Goal: Information Seeking & Learning: Learn about a topic

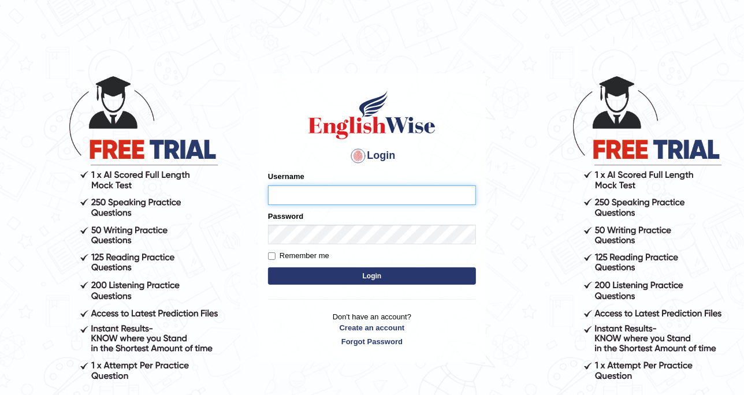
type input "DishaEw"
click at [353, 284] on button "Login" at bounding box center [372, 275] width 208 height 17
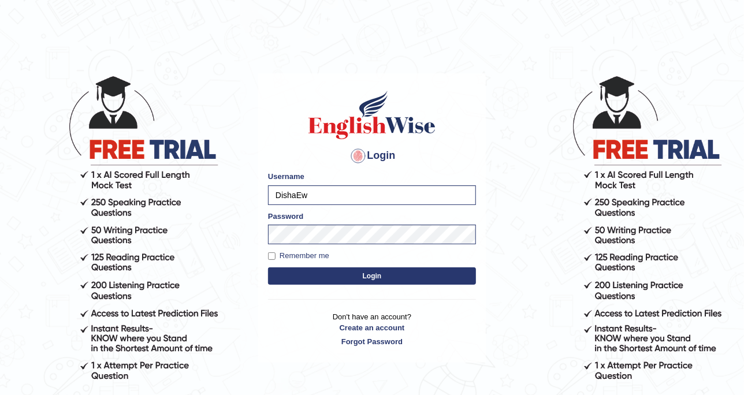
click at [390, 280] on button "Login" at bounding box center [372, 275] width 208 height 17
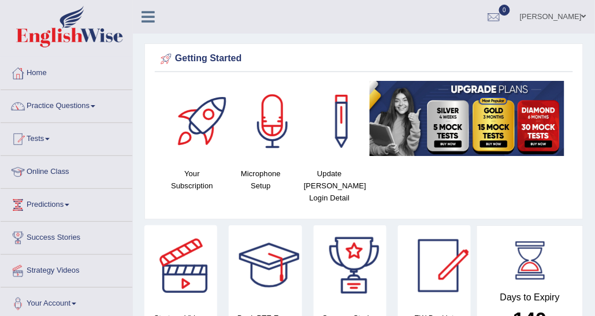
drag, startPoint x: 725, startPoint y: 1, endPoint x: 289, endPoint y: 36, distance: 438.0
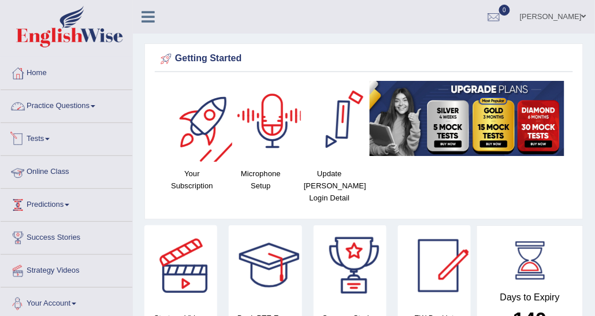
click at [94, 98] on link "Practice Questions" at bounding box center [67, 104] width 132 height 29
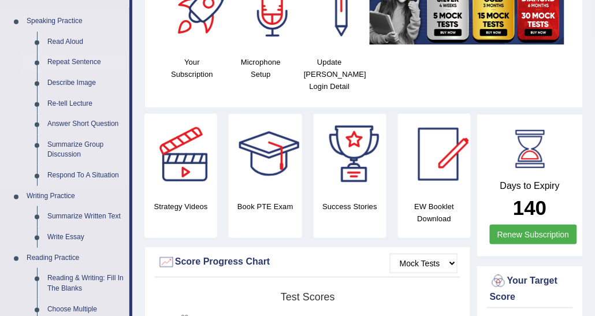
scroll to position [116, 0]
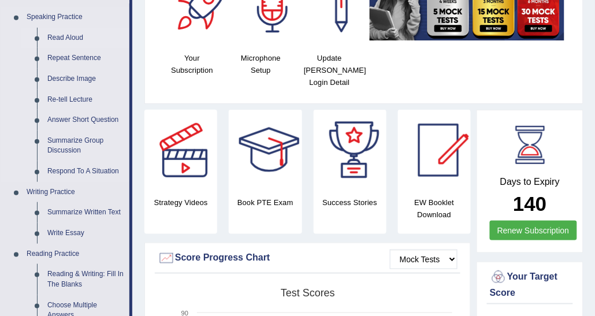
click at [65, 36] on link "Read Aloud" at bounding box center [85, 38] width 87 height 21
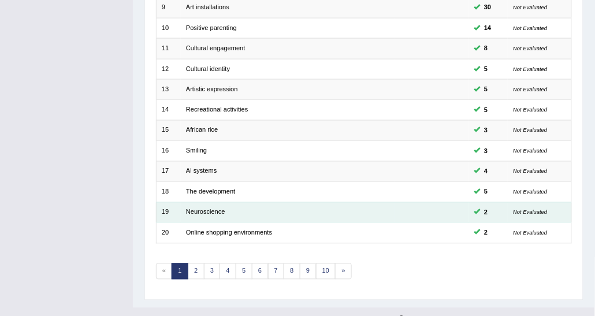
scroll to position [345, 0]
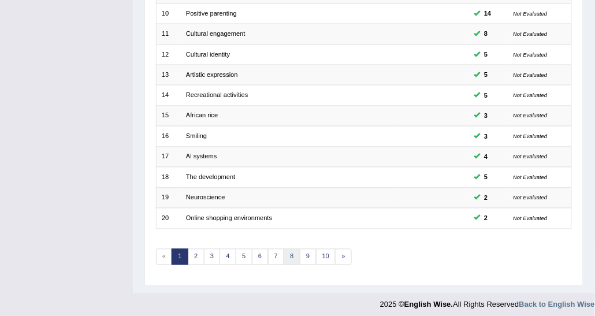
click at [292, 254] on link "8" at bounding box center [292, 257] width 17 height 16
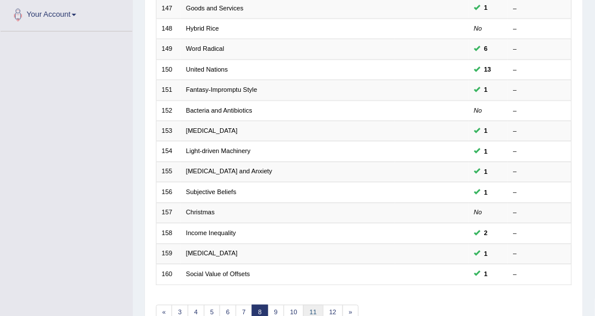
click at [313, 305] on link "11" at bounding box center [313, 313] width 20 height 16
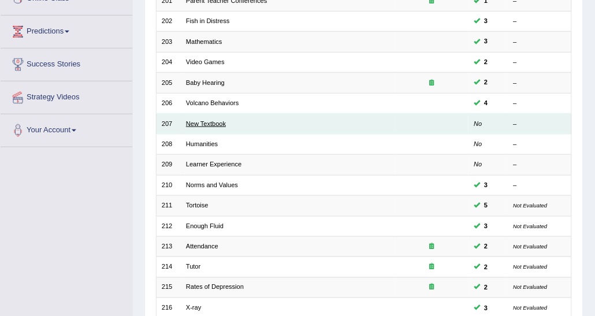
click at [206, 120] on link "New Textbook" at bounding box center [206, 123] width 40 height 7
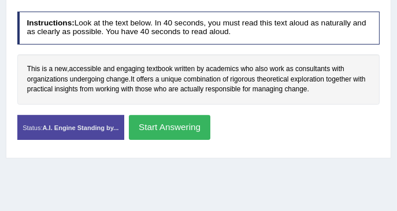
scroll to position [192, 0]
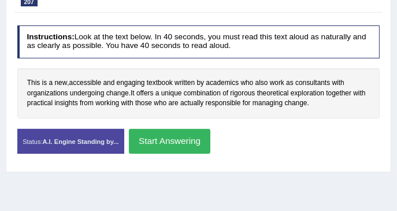
click at [144, 139] on button "Start Answering" at bounding box center [169, 141] width 81 height 25
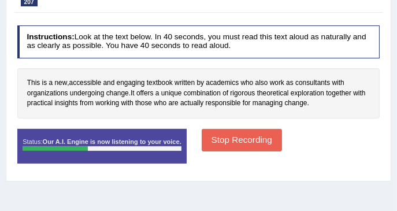
click at [228, 140] on button "Stop Recording" at bounding box center [242, 140] width 80 height 23
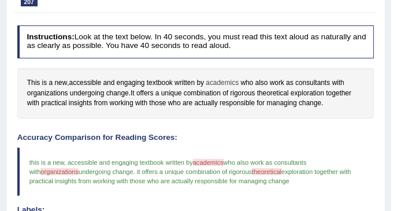
click at [229, 81] on span "academics" at bounding box center [222, 83] width 33 height 10
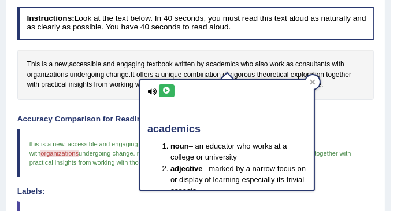
scroll to position [230, 0]
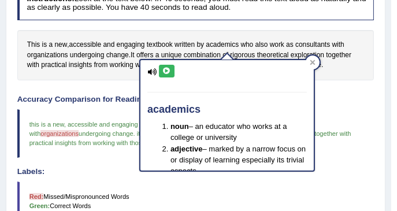
click at [167, 73] on icon at bounding box center [166, 71] width 9 height 7
click at [329, 12] on h4 "Instructions: Look at the text below. In 40 seconds, you must read this text al…" at bounding box center [195, 3] width 357 height 33
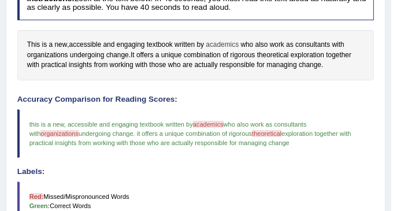
click at [226, 44] on span "academics" at bounding box center [222, 45] width 33 height 10
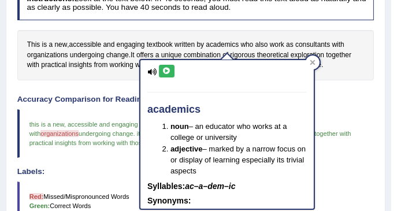
click at [151, 72] on icon at bounding box center [151, 72] width 9 height 8
click at [162, 68] on icon at bounding box center [166, 71] width 9 height 7
click at [312, 62] on icon at bounding box center [312, 61] width 5 height 5
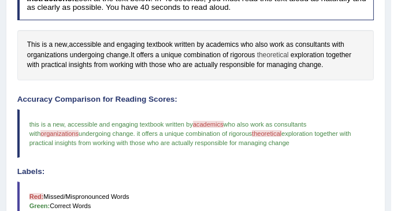
click at [289, 55] on span "theoretical" at bounding box center [273, 55] width 32 height 10
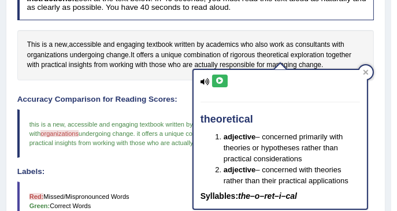
click at [202, 79] on icon at bounding box center [204, 82] width 9 height 8
click at [222, 77] on icon at bounding box center [219, 80] width 9 height 7
click at [306, 35] on div "This is a new , accessible and engaging textbook written by academics who also …" at bounding box center [195, 55] width 357 height 50
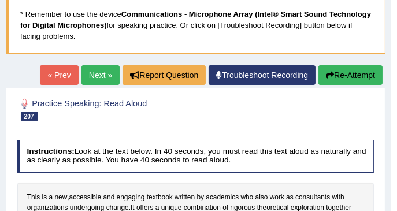
scroll to position [77, 0]
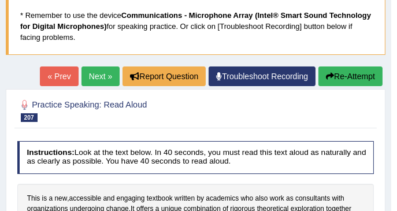
click at [334, 75] on button "Re-Attempt" at bounding box center [350, 76] width 64 height 20
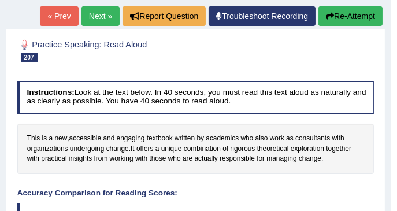
scroll to position [154, 0]
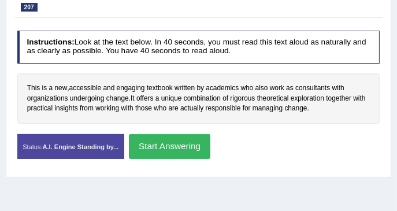
click at [144, 151] on button "Start Answering" at bounding box center [169, 146] width 81 height 25
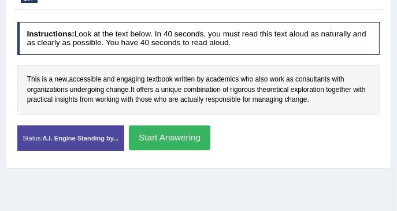
scroll to position [216, 0]
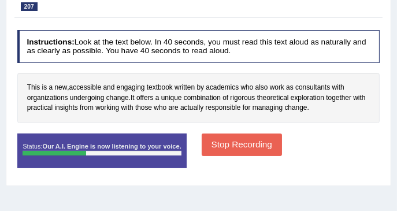
click at [236, 144] on button "Stop Recording" at bounding box center [242, 144] width 80 height 23
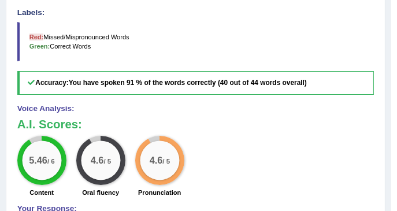
scroll to position [408, 0]
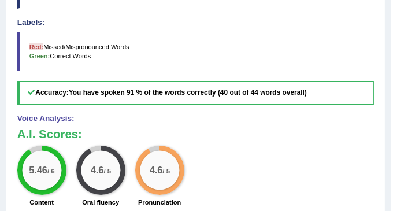
click at [167, 66] on blockquote "Red: Missed/Mispronounced Words Green: Correct Words" at bounding box center [195, 51] width 357 height 39
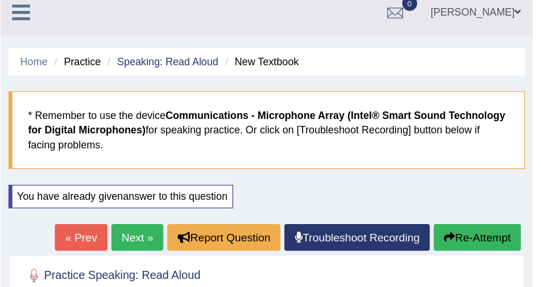
scroll to position [0, 0]
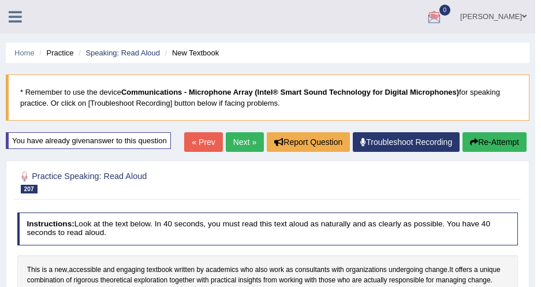
drag, startPoint x: 375, startPoint y: 0, endPoint x: 316, endPoint y: 121, distance: 134.8
click at [250, 136] on link "Next »" at bounding box center [245, 142] width 38 height 20
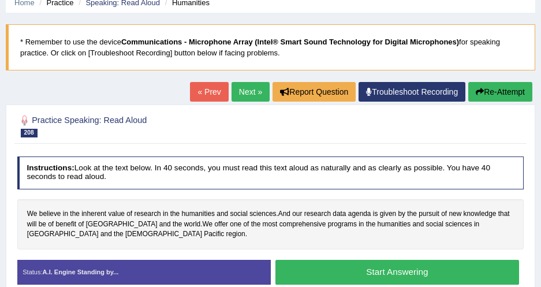
scroll to position [105, 0]
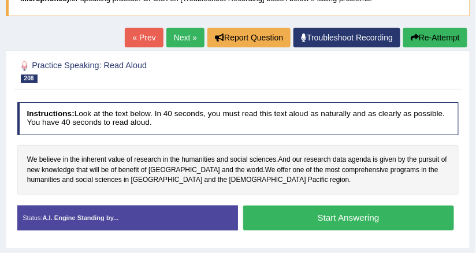
drag, startPoint x: 244, startPoint y: 2, endPoint x: 258, endPoint y: 73, distance: 72.4
click at [258, 73] on h2 "Practice Speaking: Read Aloud 208 Humanities" at bounding box center [154, 71] width 274 height 24
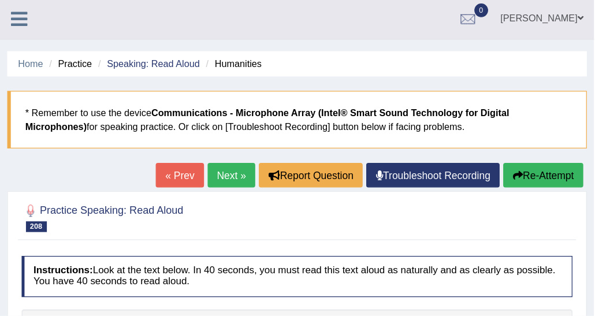
scroll to position [0, 0]
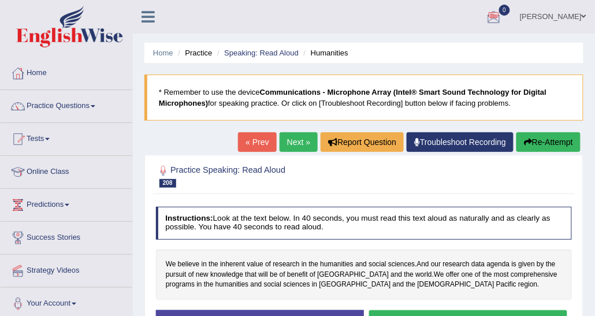
drag, startPoint x: 417, startPoint y: 1, endPoint x: 327, endPoint y: 60, distance: 107.7
click at [327, 60] on ul "Home Practice Speaking: Read Aloud Humanities" at bounding box center [363, 53] width 439 height 20
click at [79, 107] on link "Practice Questions" at bounding box center [67, 104] width 132 height 29
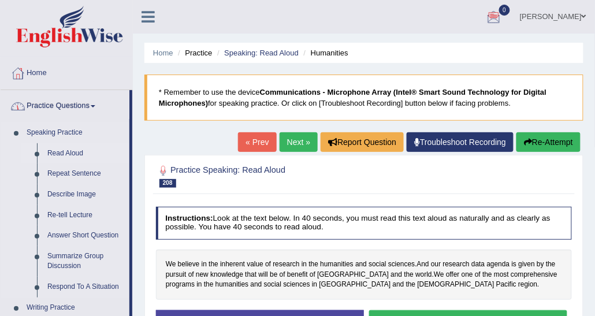
click at [75, 150] on link "Read Aloud" at bounding box center [85, 153] width 87 height 21
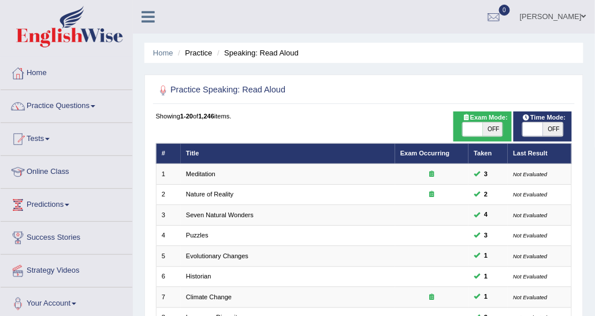
click at [494, 123] on span "OFF" at bounding box center [493, 129] width 20 height 14
checkbox input "true"
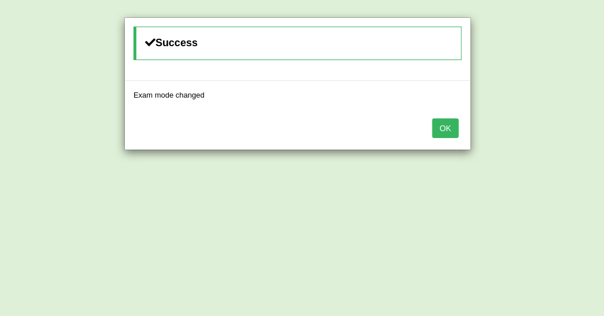
click at [453, 126] on button "OK" at bounding box center [445, 128] width 27 height 20
drag, startPoint x: 448, startPoint y: 124, endPoint x: 437, endPoint y: 122, distance: 11.7
click at [448, 124] on button "OK" at bounding box center [445, 128] width 27 height 20
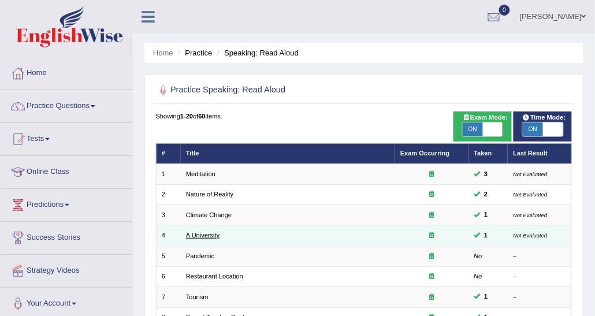
click at [211, 233] on link "A University" at bounding box center [202, 235] width 33 height 7
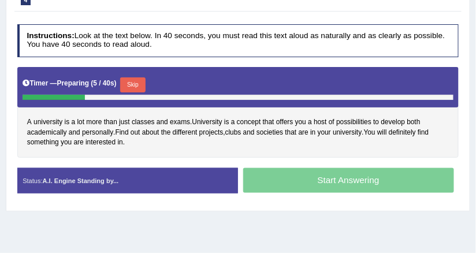
scroll to position [208, 0]
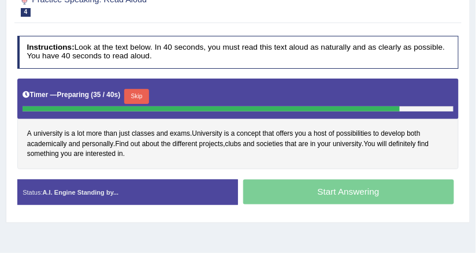
click at [147, 91] on button "Skip" at bounding box center [136, 96] width 25 height 15
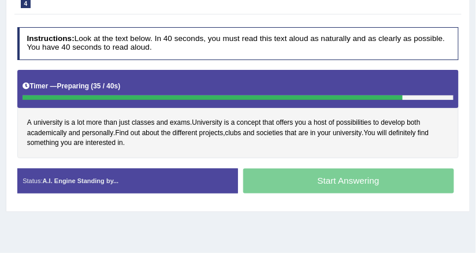
scroll to position [199, 0]
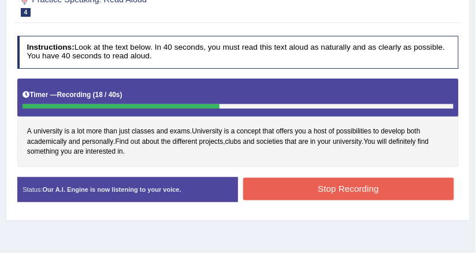
click at [275, 188] on button "Stop Recording" at bounding box center [348, 189] width 211 height 23
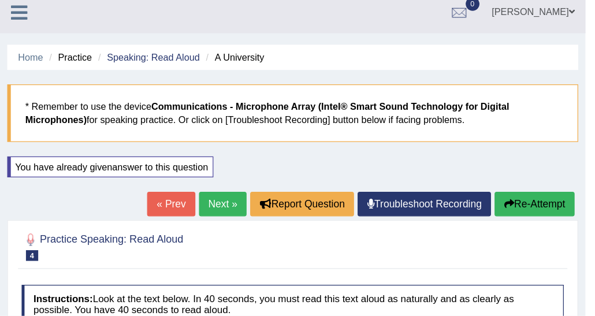
scroll to position [0, 0]
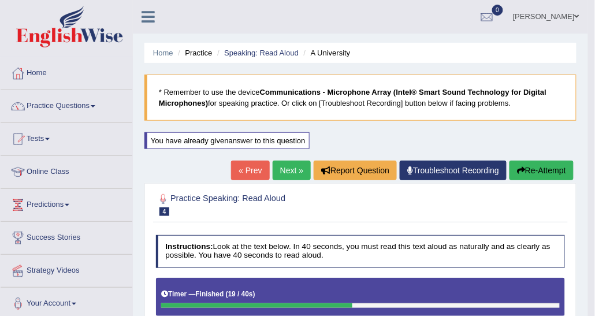
drag, startPoint x: 482, startPoint y: 0, endPoint x: 349, endPoint y: 120, distance: 178.7
click at [349, 120] on blockquote "* Remember to use the device Communications - Microphone Array (Intel® Smart So…" at bounding box center [360, 98] width 432 height 46
click at [88, 105] on link "Practice Questions" at bounding box center [67, 104] width 132 height 29
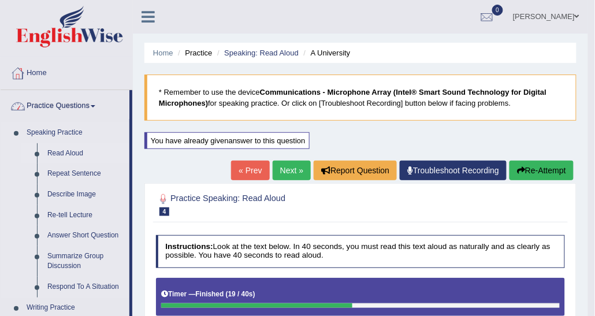
scroll to position [58, 0]
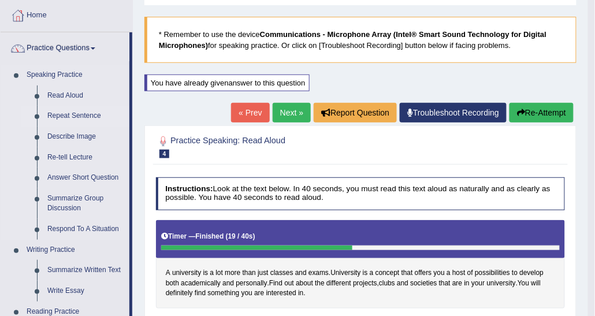
click at [85, 116] on link "Repeat Sentence" at bounding box center [85, 116] width 87 height 21
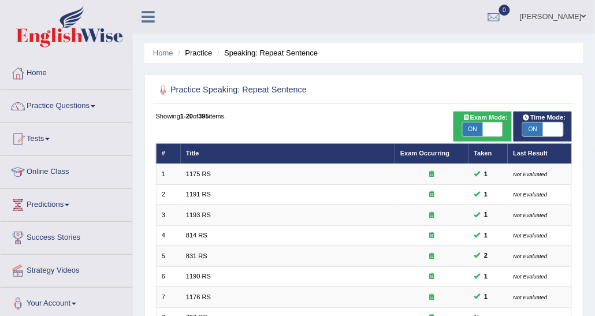
click at [485, 126] on span at bounding box center [493, 129] width 20 height 14
checkbox input "false"
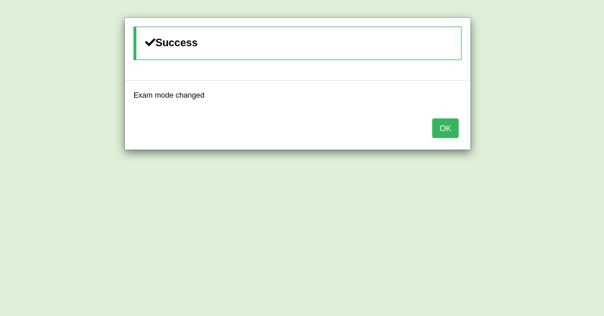
click at [445, 125] on button "OK" at bounding box center [445, 128] width 27 height 20
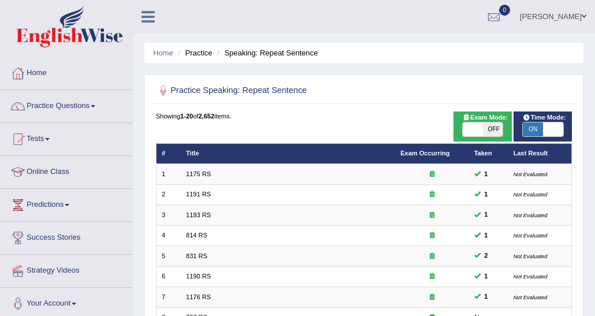
click at [547, 128] on span at bounding box center [553, 129] width 20 height 14
checkbox input "false"
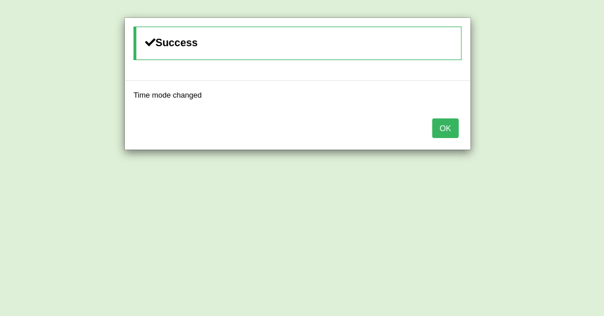
click at [456, 130] on button "OK" at bounding box center [445, 128] width 27 height 20
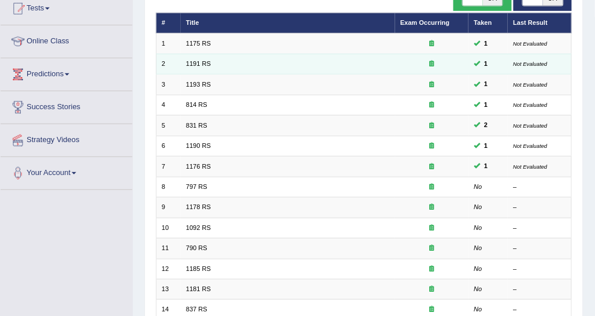
scroll to position [116, 0]
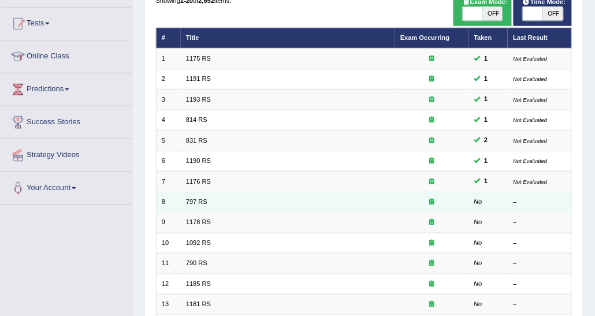
click at [208, 199] on td "797 RS" at bounding box center [288, 202] width 214 height 20
click at [203, 198] on link "797 RS" at bounding box center [196, 201] width 21 height 7
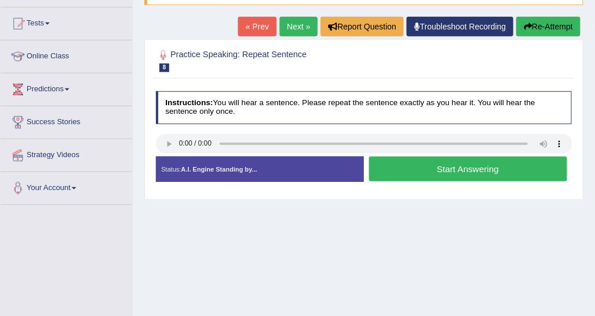
click at [470, 177] on button "Start Answering" at bounding box center [468, 169] width 198 height 25
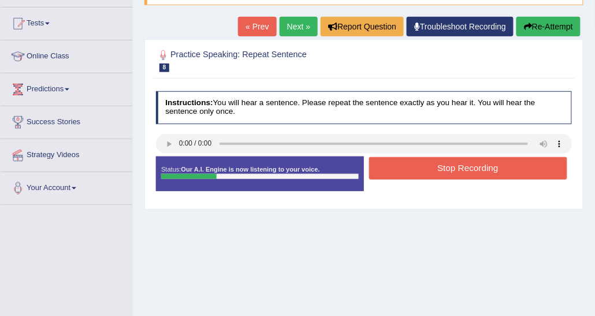
click at [477, 169] on button "Stop Recording" at bounding box center [468, 168] width 198 height 23
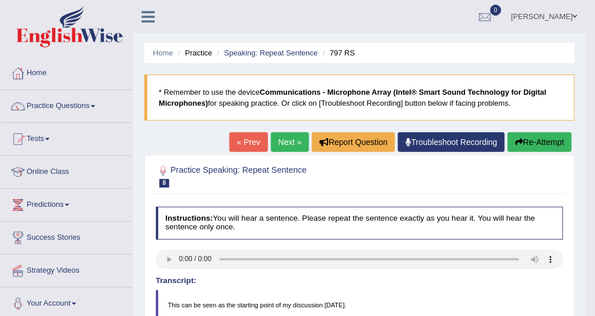
click link "Next »"
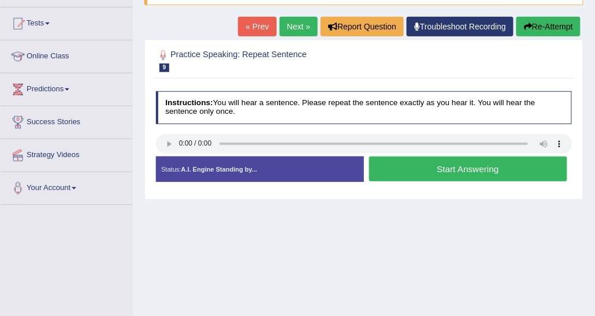
click at [408, 173] on button "Start Answering" at bounding box center [468, 169] width 198 height 25
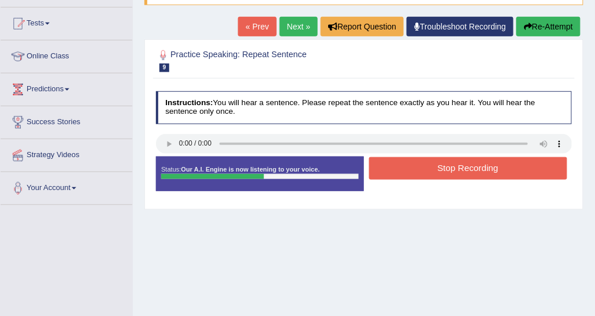
click at [408, 173] on button "Stop Recording" at bounding box center [468, 168] width 198 height 23
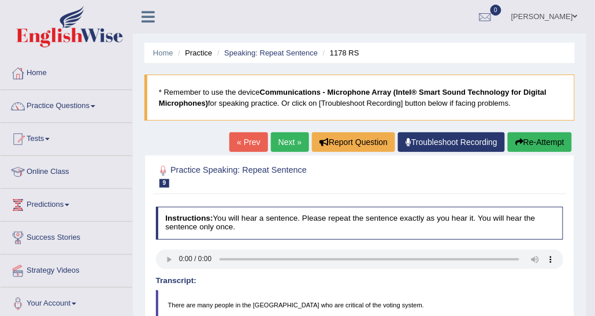
click at [295, 133] on link "Next »" at bounding box center [290, 142] width 38 height 20
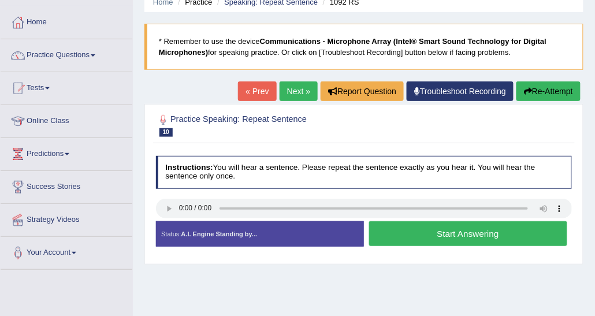
scroll to position [116, 0]
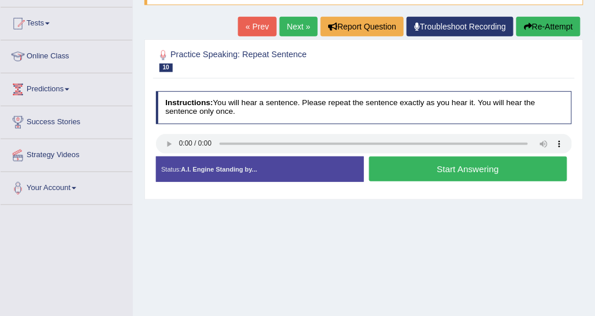
click at [384, 167] on button "Start Answering" at bounding box center [468, 169] width 198 height 25
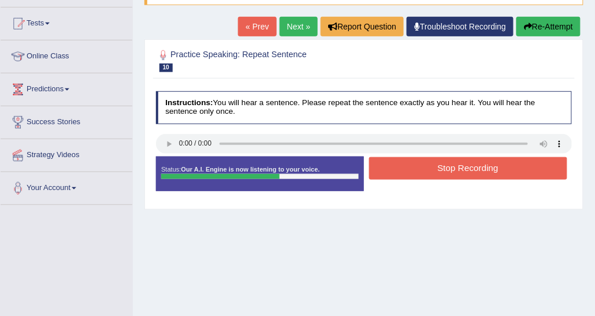
click at [397, 169] on button "Stop Recording" at bounding box center [468, 168] width 198 height 23
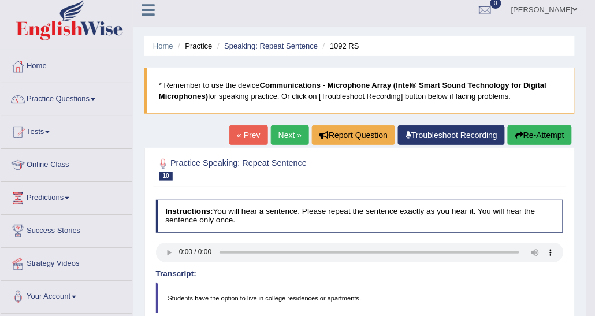
scroll to position [0, 0]
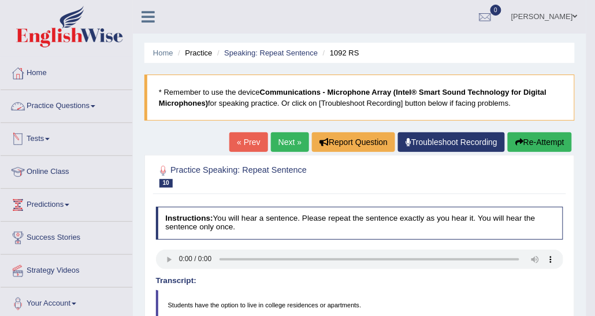
click at [100, 99] on link "Practice Questions" at bounding box center [67, 104] width 132 height 29
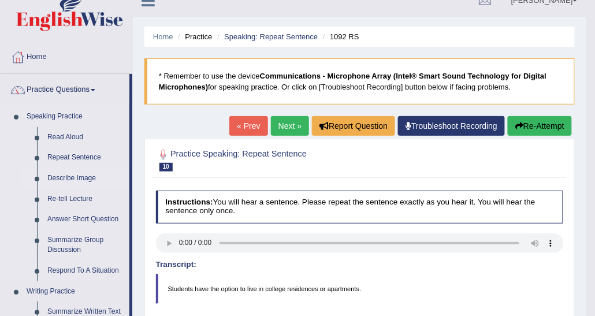
scroll to position [58, 0]
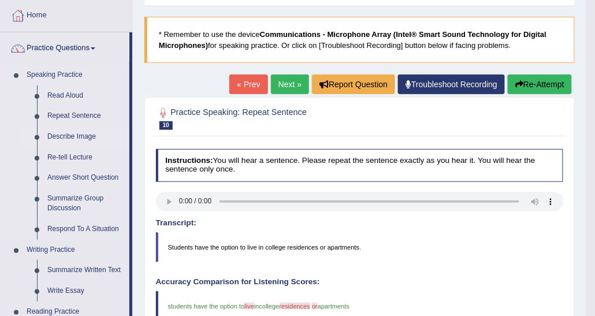
click at [82, 135] on link "Describe Image" at bounding box center [85, 136] width 87 height 21
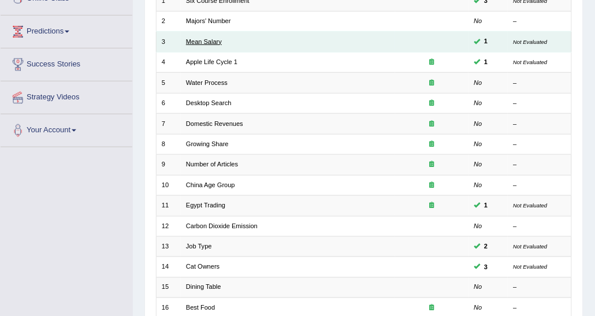
click at [211, 41] on link "Mean Salary" at bounding box center [204, 41] width 36 height 7
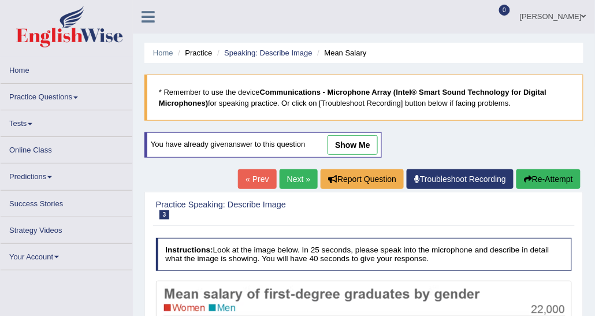
click at [306, 176] on link "Next »" at bounding box center [299, 179] width 38 height 20
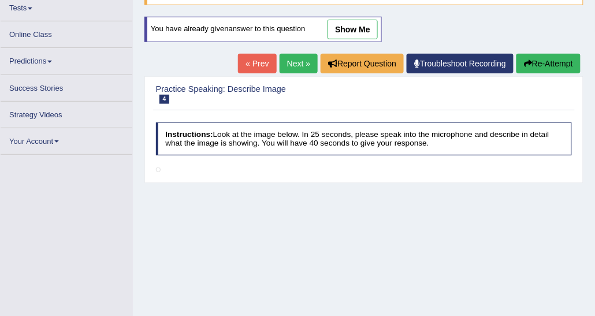
scroll to position [131, 0]
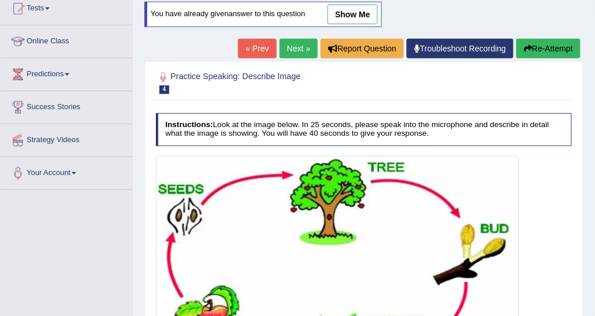
click at [284, 45] on link "Next »" at bounding box center [299, 49] width 38 height 20
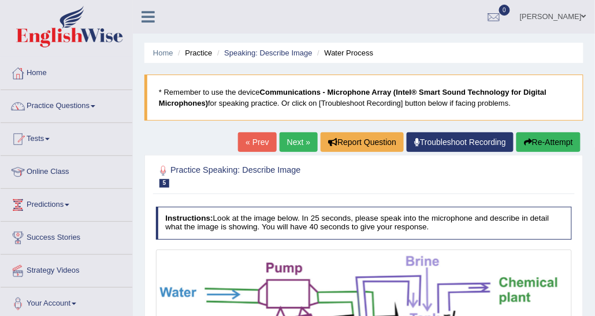
click at [256, 146] on link "« Prev" at bounding box center [257, 142] width 38 height 20
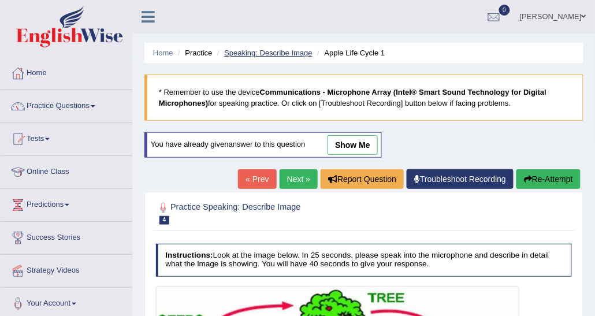
click at [275, 49] on link "Speaking: Describe Image" at bounding box center [268, 53] width 88 height 9
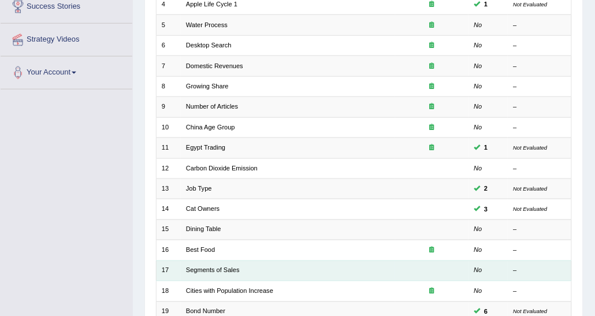
scroll to position [345, 0]
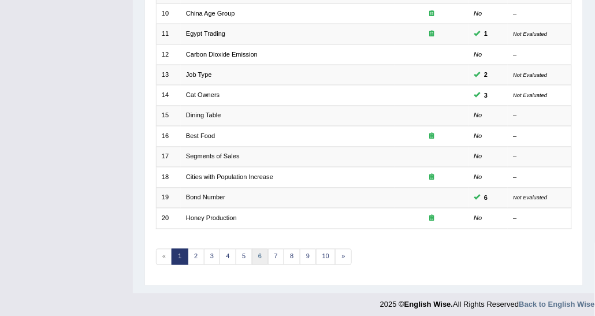
click at [260, 250] on link "6" at bounding box center [260, 257] width 17 height 16
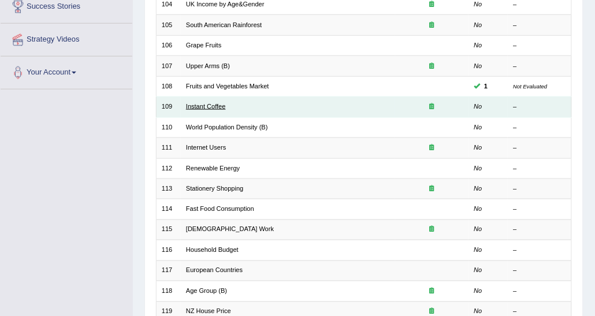
click at [206, 105] on link "Instant Coffee" at bounding box center [206, 106] width 40 height 7
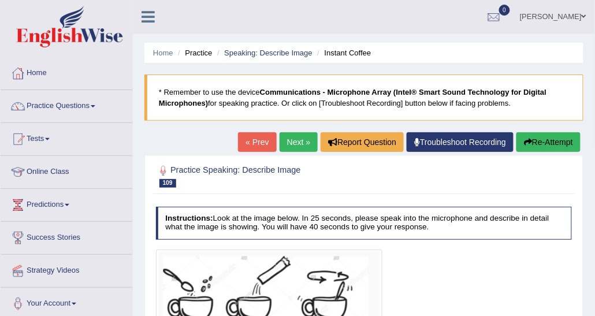
click at [299, 140] on link "Next »" at bounding box center [299, 142] width 38 height 20
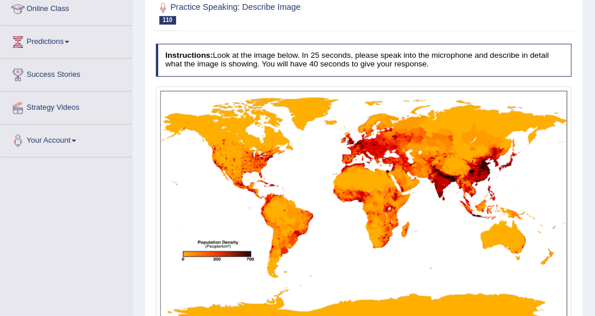
scroll to position [15, 0]
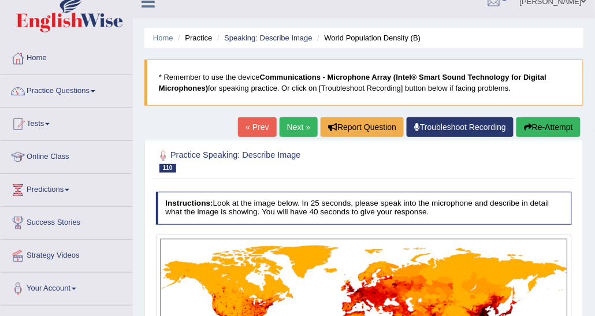
click at [295, 130] on link "Next »" at bounding box center [299, 127] width 38 height 20
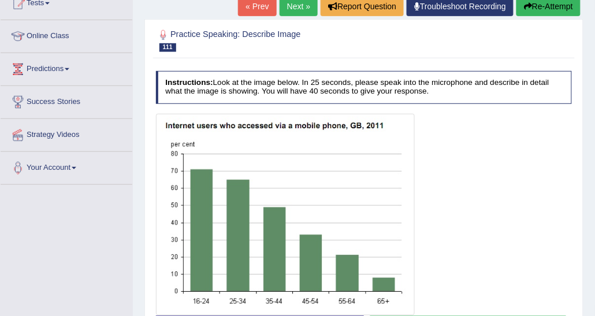
scroll to position [173, 0]
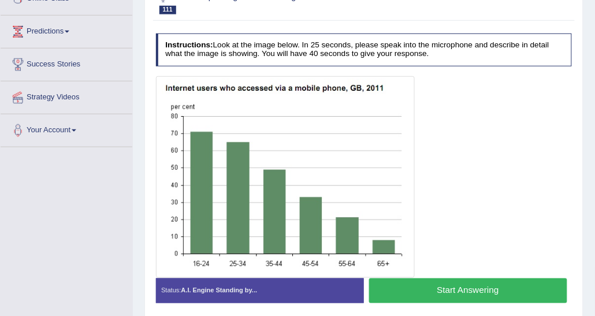
click at [449, 167] on div at bounding box center [364, 177] width 416 height 202
click at [446, 281] on button "Start Answering" at bounding box center [468, 290] width 198 height 25
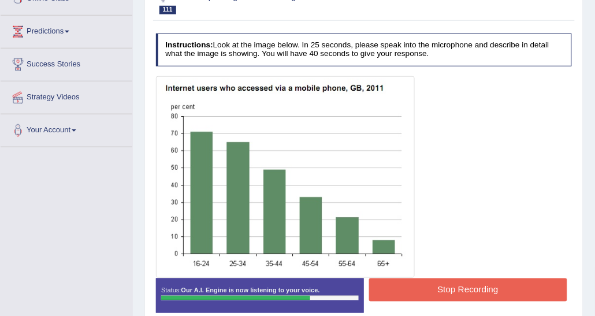
click at [424, 296] on button "Stop Recording" at bounding box center [468, 289] width 198 height 23
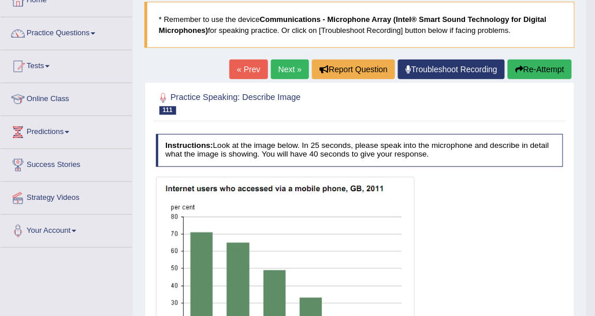
scroll to position [58, 0]
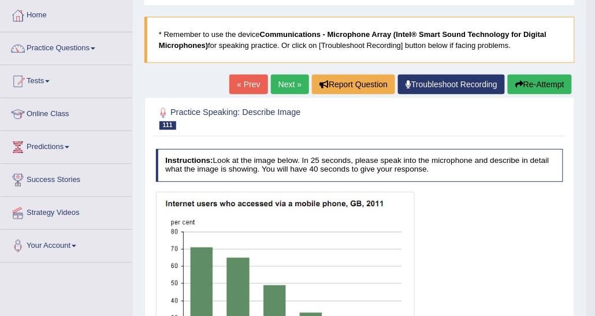
click at [534, 77] on button "Re-Attempt" at bounding box center [540, 85] width 64 height 20
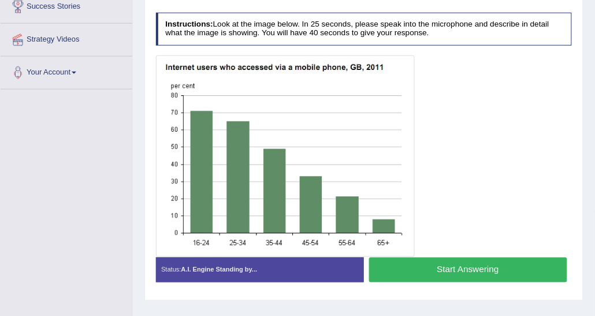
scroll to position [231, 0]
click at [401, 270] on button "Start Answering" at bounding box center [468, 270] width 198 height 25
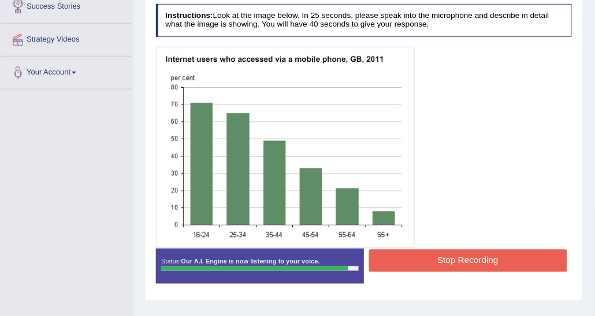
click at [411, 252] on button "Stop Recording" at bounding box center [468, 261] width 198 height 23
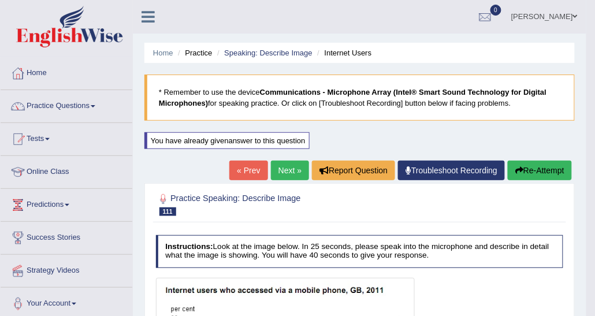
scroll to position [0, 0]
click at [275, 54] on link "Speaking: Describe Image" at bounding box center [268, 53] width 88 height 9
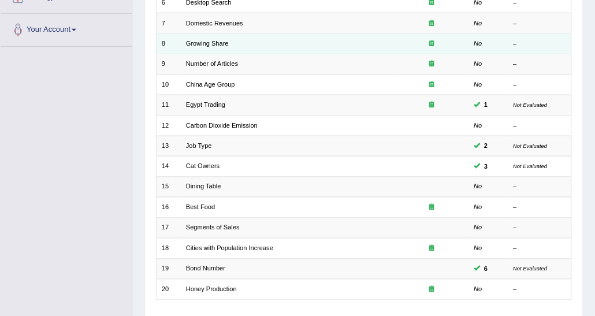
scroll to position [289, 0]
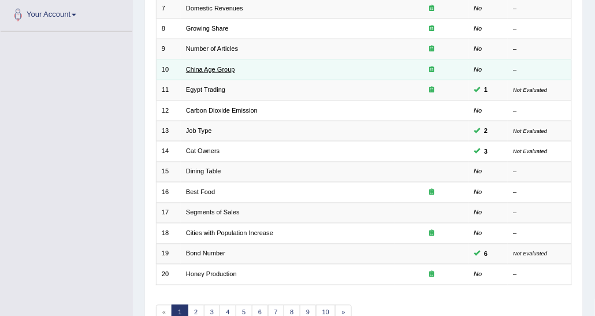
click at [211, 66] on link "China Age Group" at bounding box center [210, 69] width 49 height 7
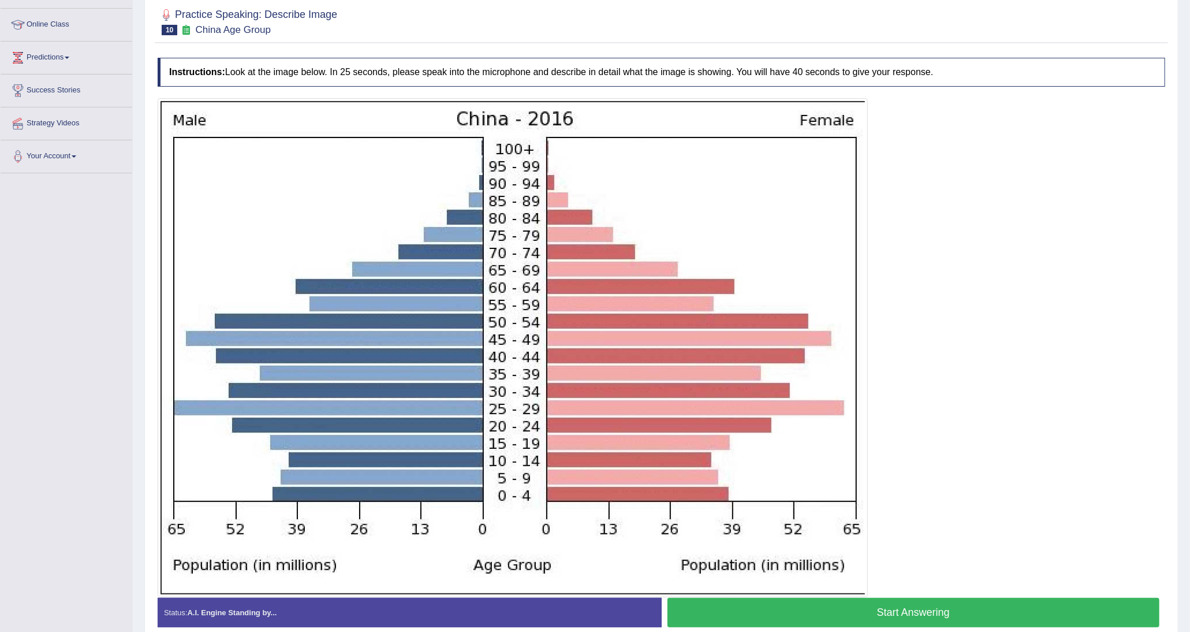
scroll to position [155, 0]
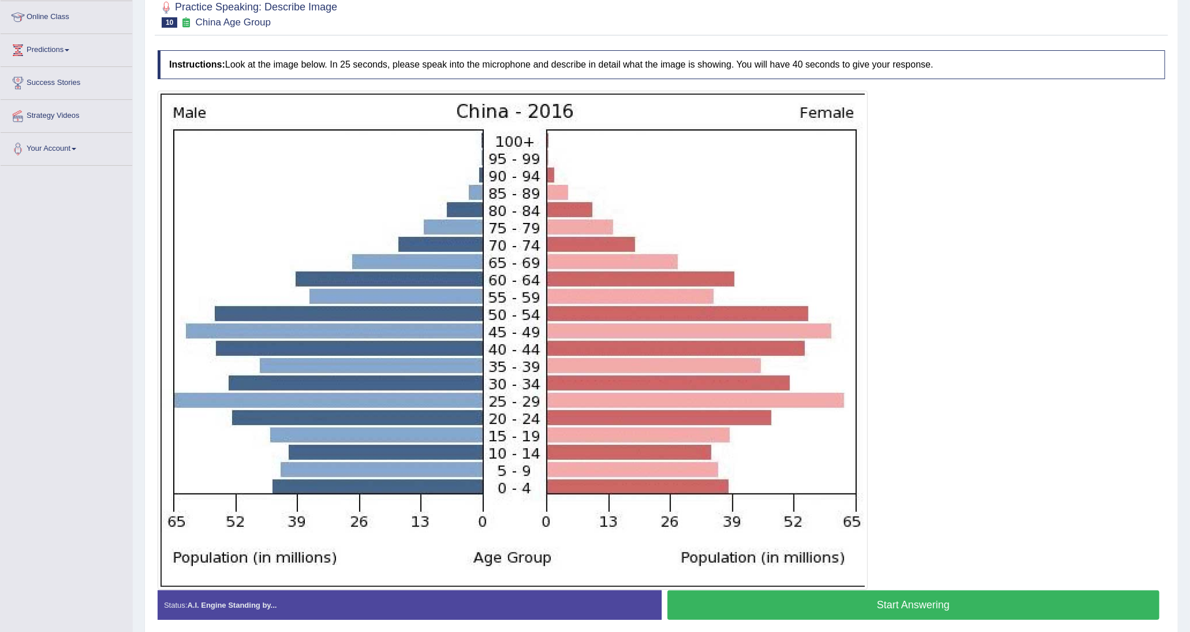
click at [594, 315] on button "Start Answering" at bounding box center [914, 604] width 493 height 29
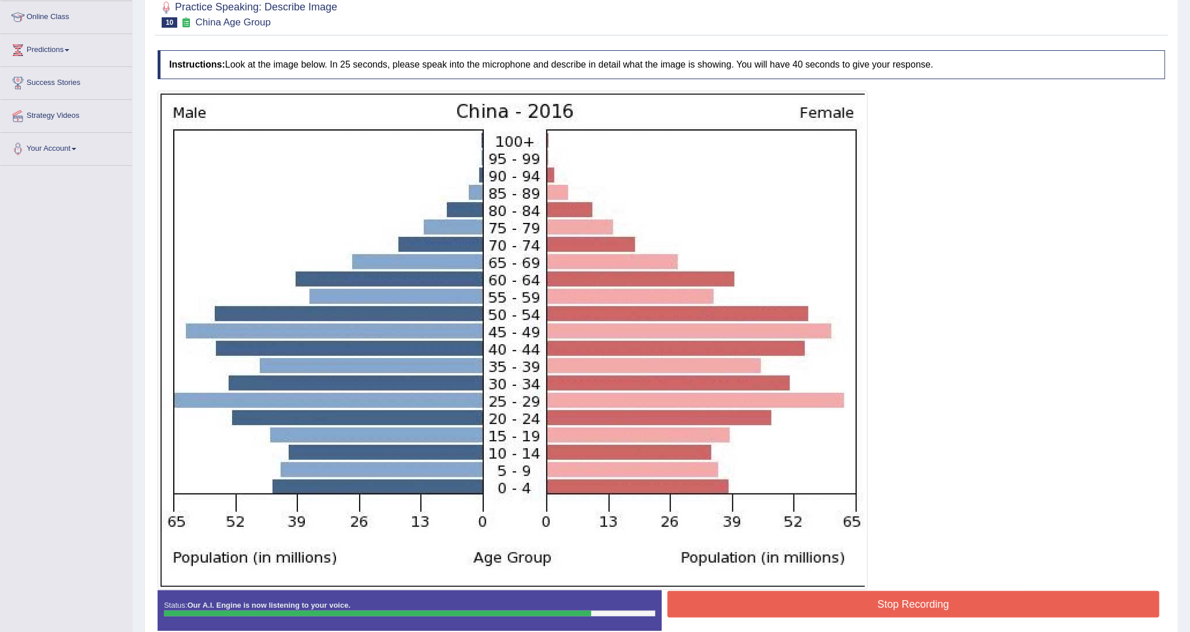
click at [594, 315] on button "Stop Recording" at bounding box center [914, 604] width 493 height 27
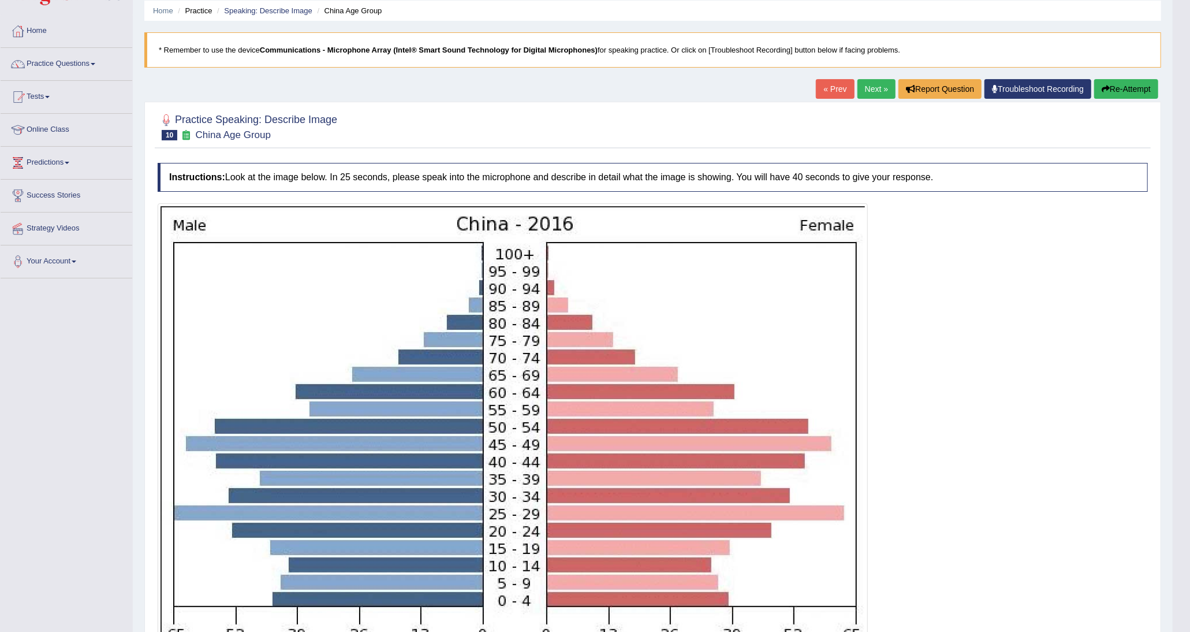
scroll to position [0, 0]
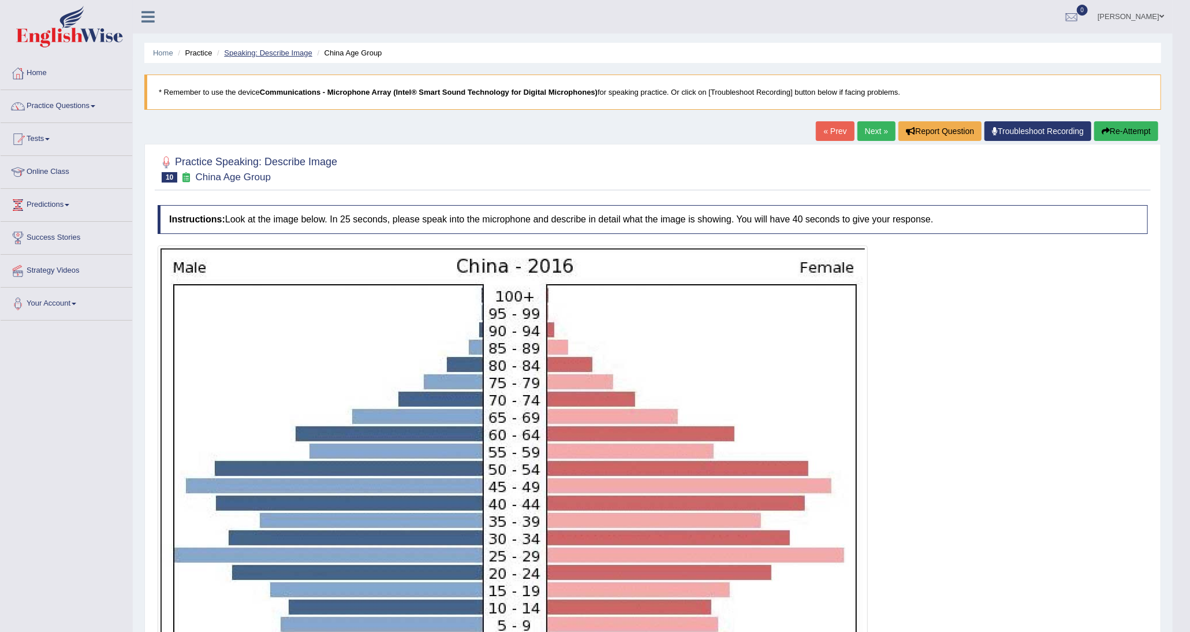
click at [289, 54] on link "Speaking: Describe Image" at bounding box center [268, 53] width 88 height 9
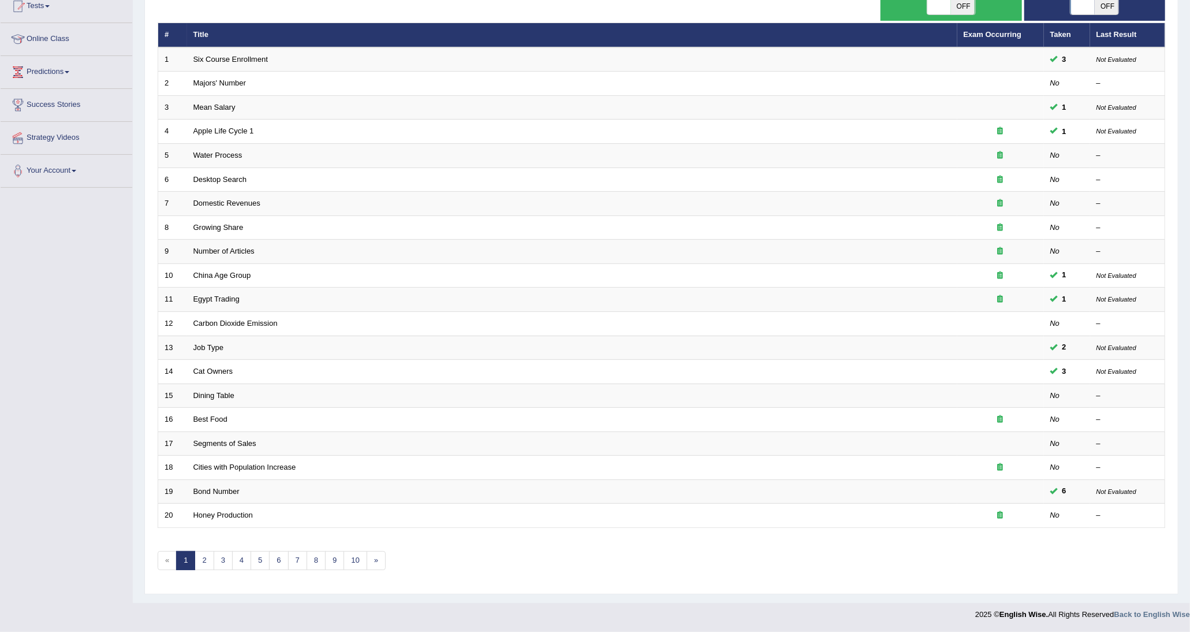
scroll to position [133, 0]
click at [212, 556] on link "2" at bounding box center [204, 560] width 19 height 19
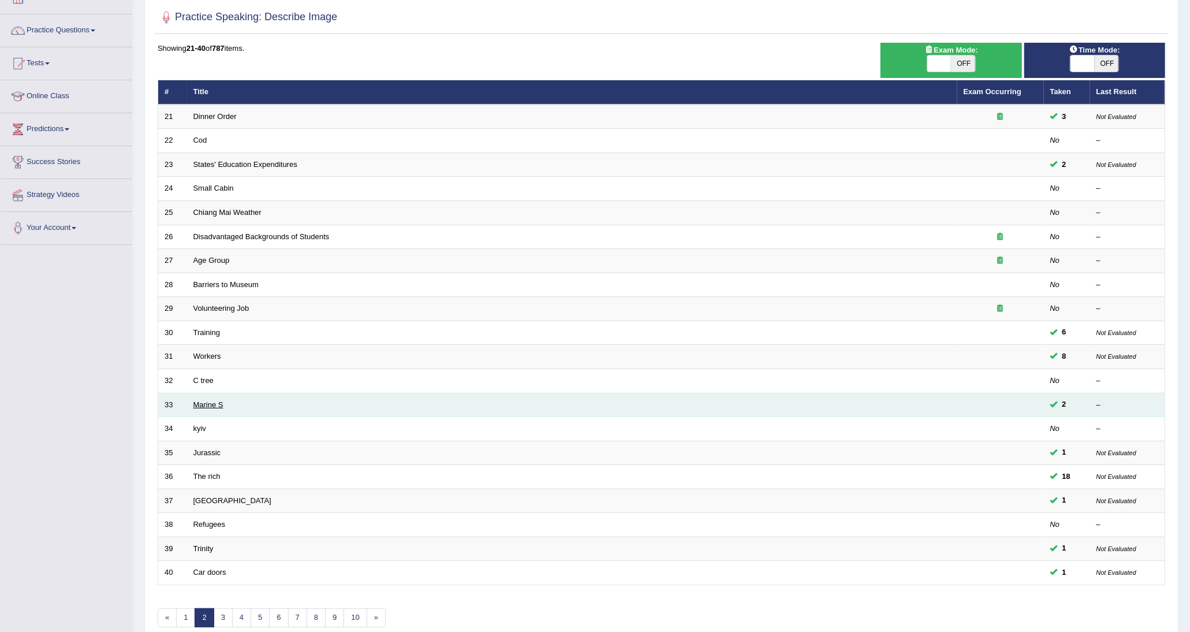
scroll to position [133, 0]
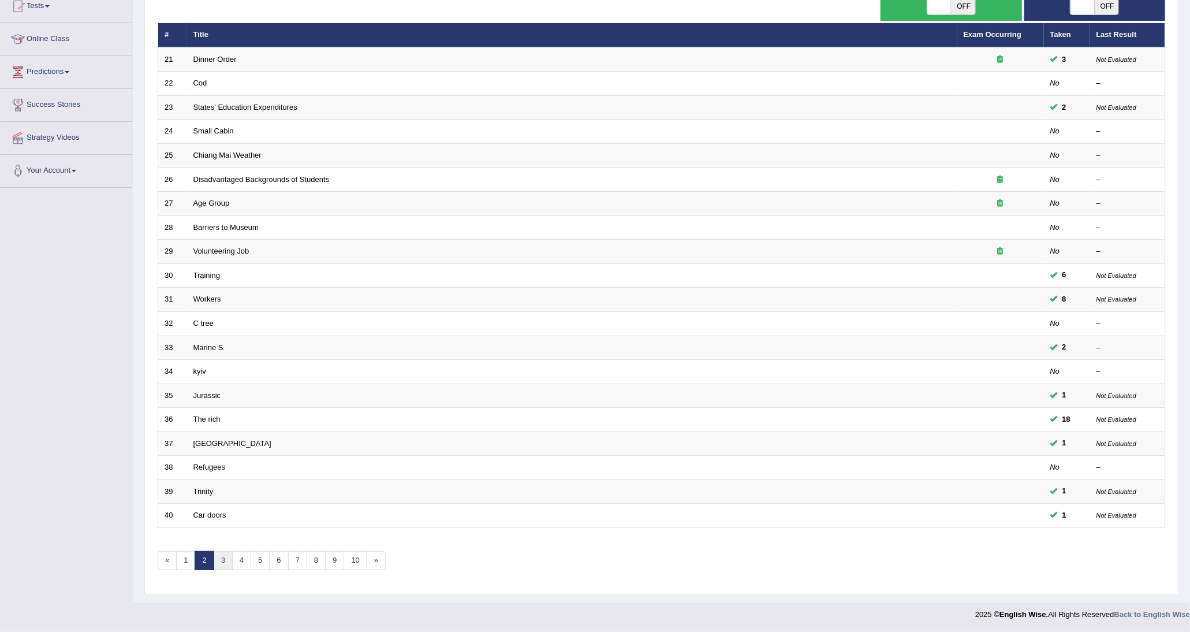
click at [221, 560] on link "3" at bounding box center [223, 560] width 19 height 19
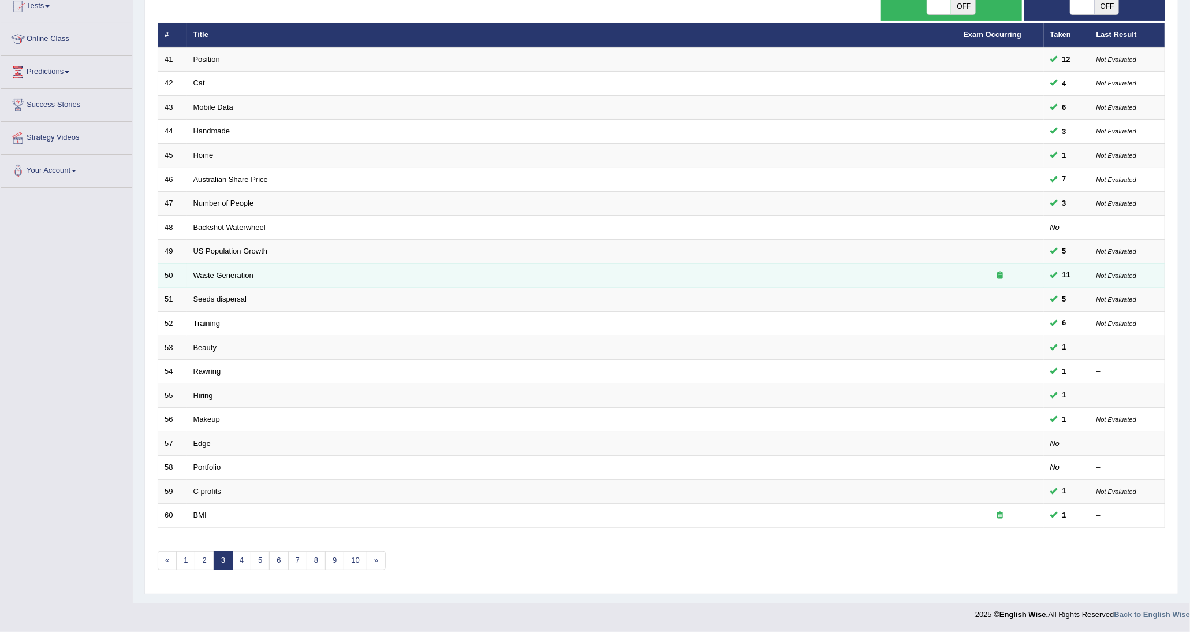
scroll to position [133, 0]
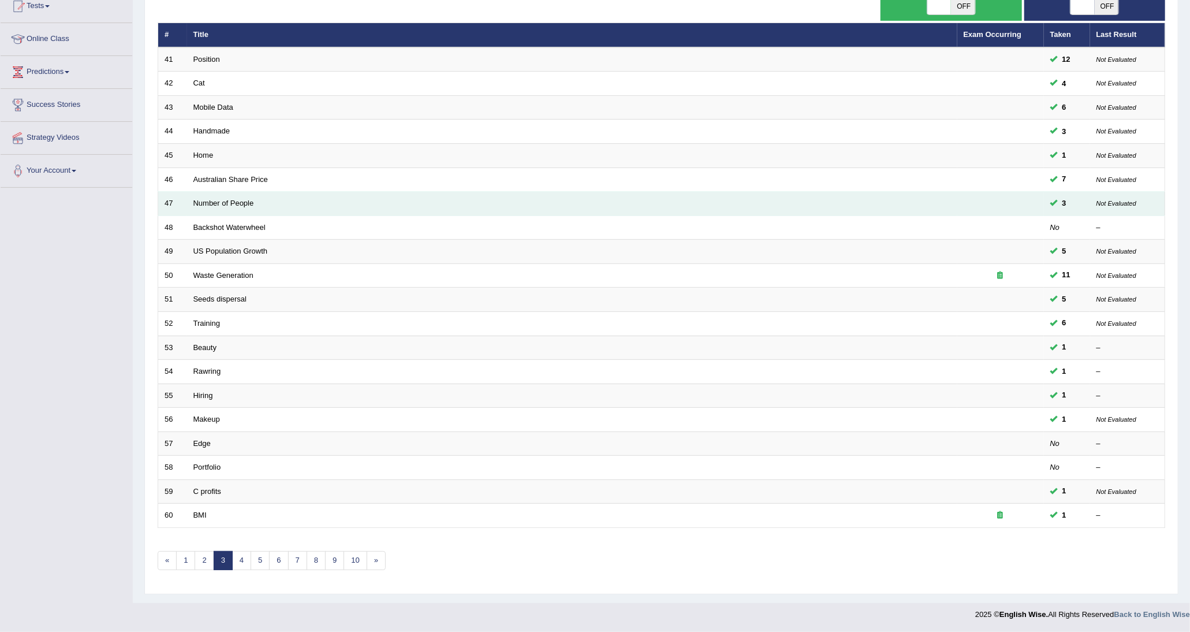
click at [223, 195] on td "Number of People" at bounding box center [572, 204] width 770 height 24
click at [226, 201] on link "Number of People" at bounding box center [223, 203] width 61 height 9
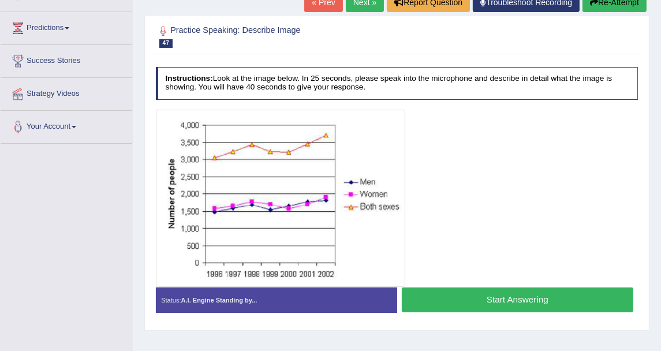
scroll to position [192, 0]
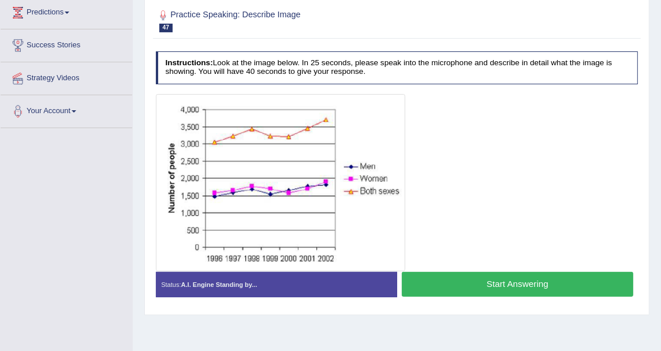
click at [464, 274] on button "Start Answering" at bounding box center [518, 284] width 232 height 25
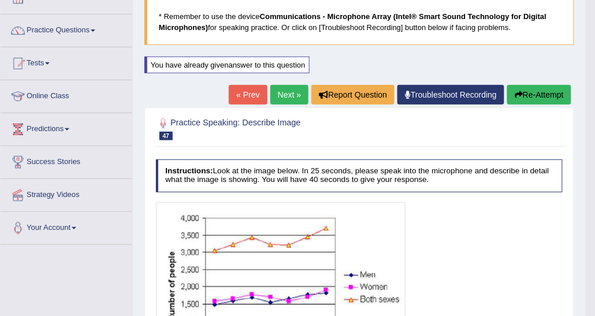
scroll to position [70, 0]
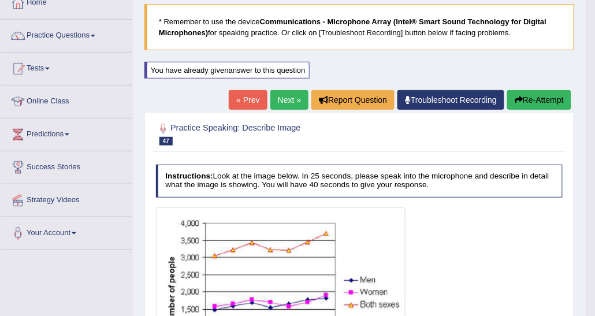
click at [542, 97] on button "Re-Attempt" at bounding box center [539, 100] width 64 height 20
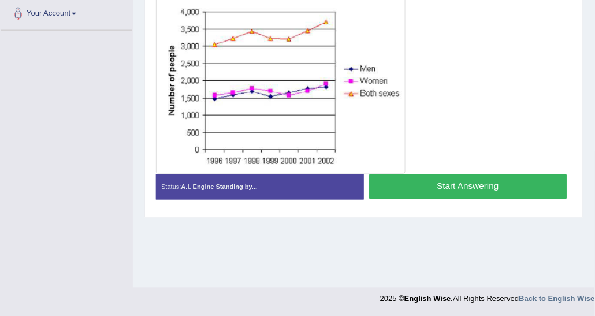
scroll to position [232, 0]
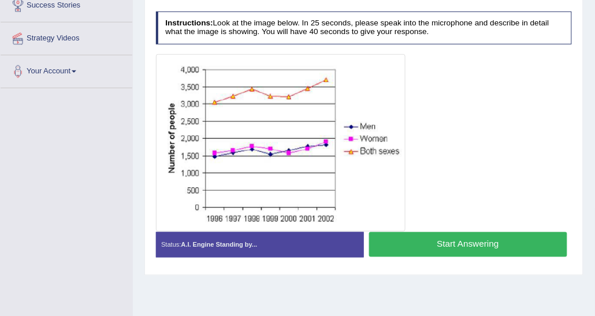
click at [422, 232] on button "Start Answering" at bounding box center [468, 244] width 198 height 25
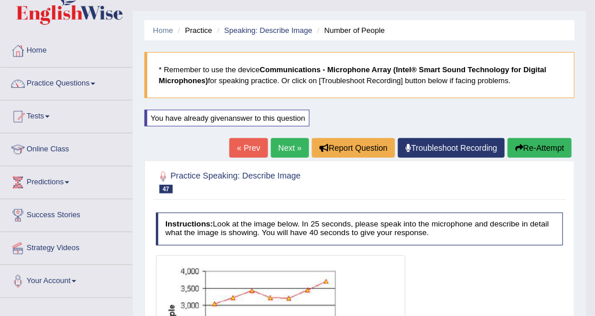
scroll to position [1, 0]
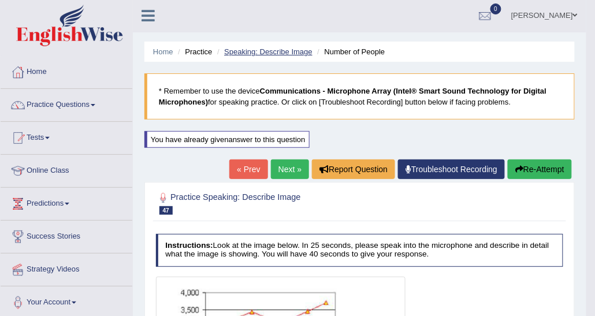
click at [266, 49] on link "Speaking: Describe Image" at bounding box center [268, 51] width 88 height 9
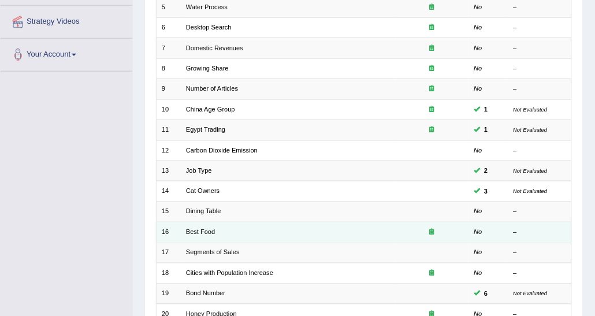
scroll to position [289, 0]
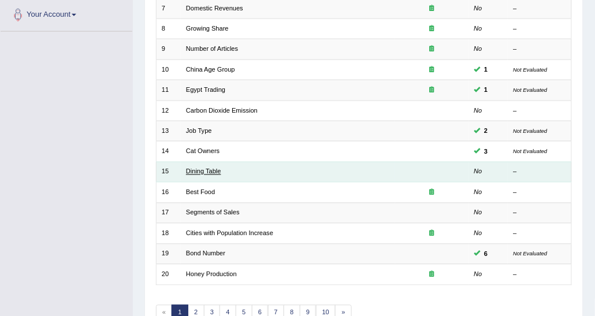
click at [198, 170] on link "Dining Table" at bounding box center [203, 171] width 35 height 7
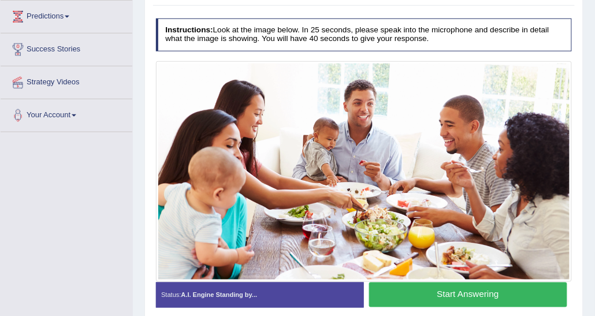
scroll to position [173, 0]
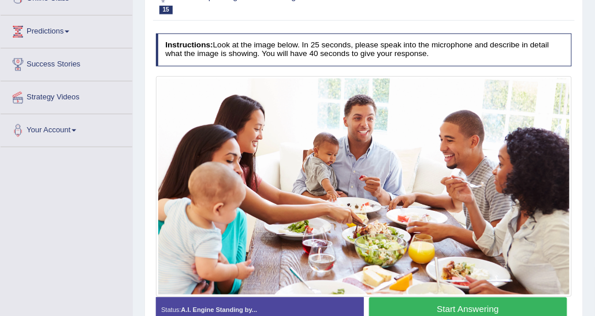
click at [388, 306] on button "Start Answering" at bounding box center [468, 309] width 198 height 25
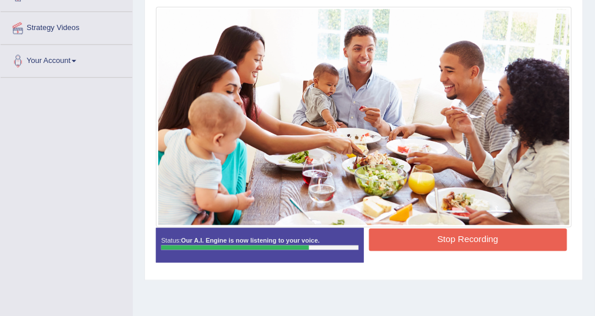
scroll to position [289, 0]
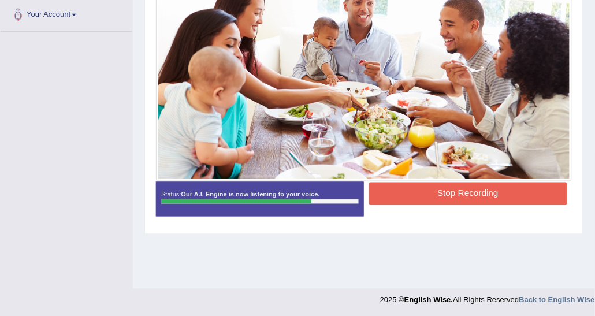
click at [412, 198] on button "Stop Recording" at bounding box center [468, 194] width 198 height 23
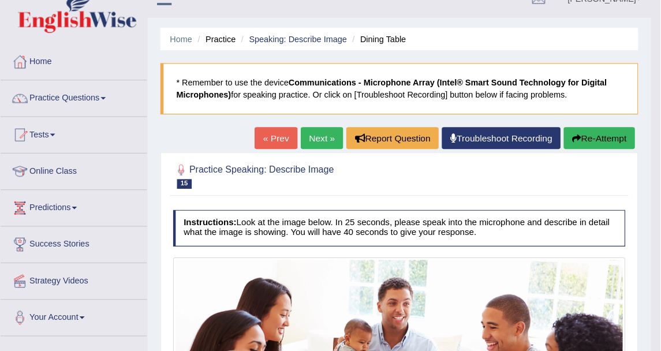
scroll to position [0, 0]
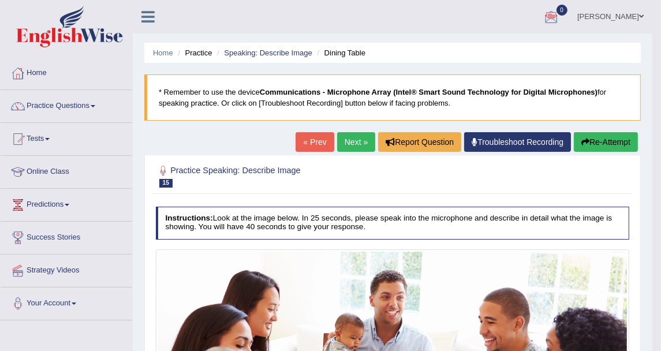
drag, startPoint x: 562, startPoint y: 0, endPoint x: 381, endPoint y: 39, distance: 185.6
click at [64, 101] on link "Practice Questions" at bounding box center [67, 104] width 132 height 29
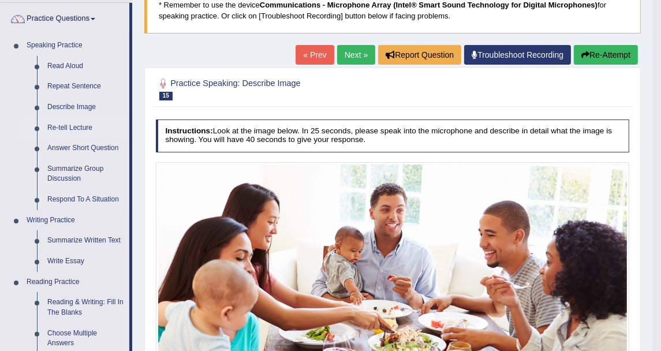
scroll to position [64, 0]
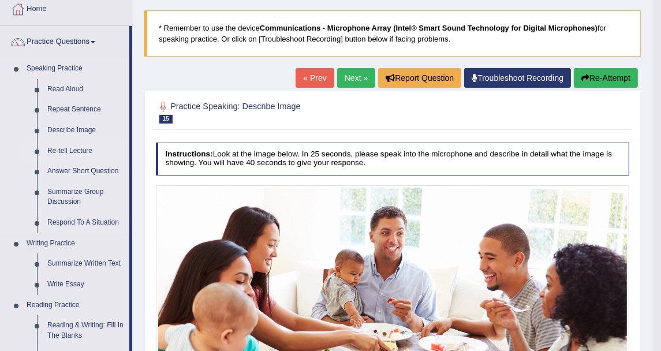
click at [81, 144] on link "Re-tell Lecture" at bounding box center [85, 151] width 87 height 21
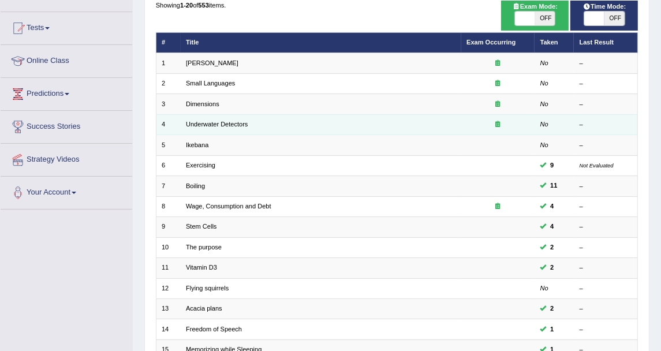
scroll to position [128, 0]
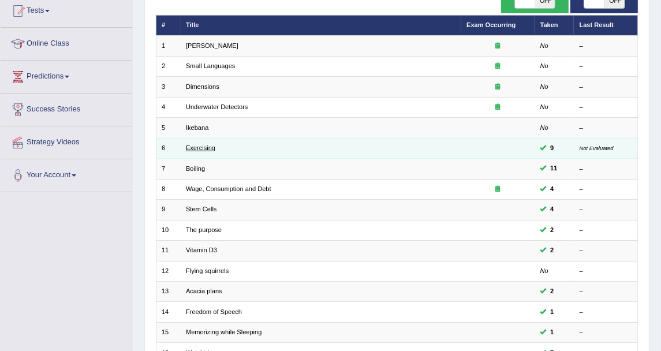
click at [200, 150] on link "Exercising" at bounding box center [200, 147] width 29 height 7
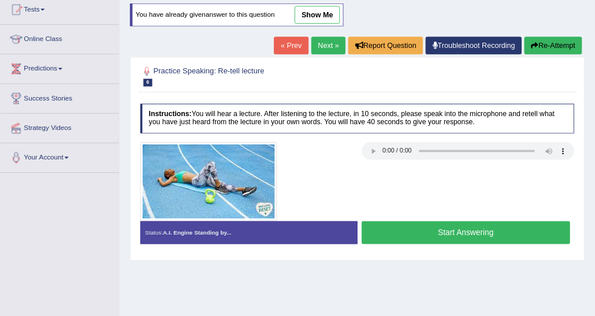
scroll to position [128, 0]
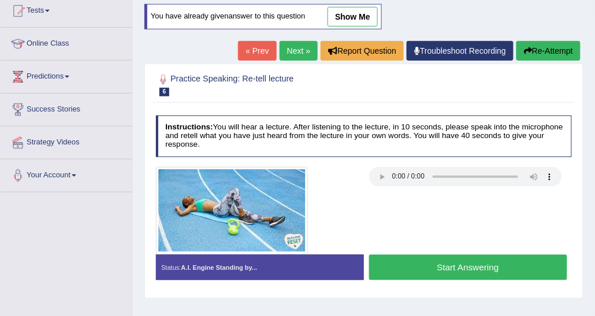
drag, startPoint x: 371, startPoint y: 1, endPoint x: 280, endPoint y: 120, distance: 149.5
click at [280, 120] on h4 "Instructions: You will hear a lecture. After listening to the lecture, in 10 se…" at bounding box center [364, 137] width 416 height 42
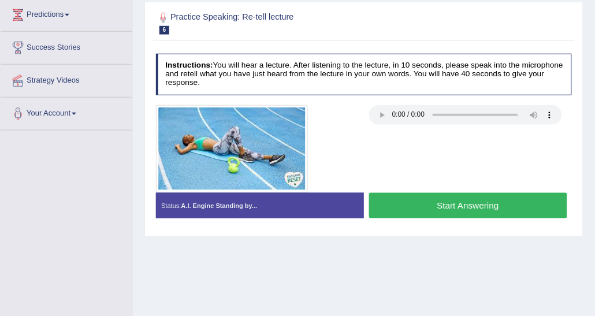
scroll to position [174, 0]
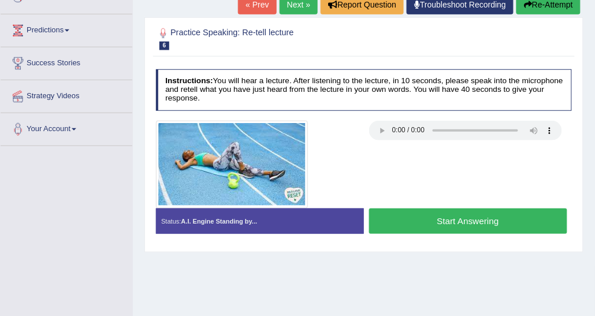
click at [410, 224] on button "Start Answering" at bounding box center [468, 221] width 198 height 25
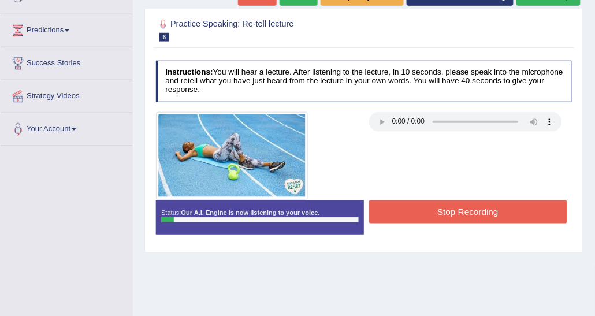
click at [403, 202] on button "Stop Recording" at bounding box center [468, 211] width 198 height 23
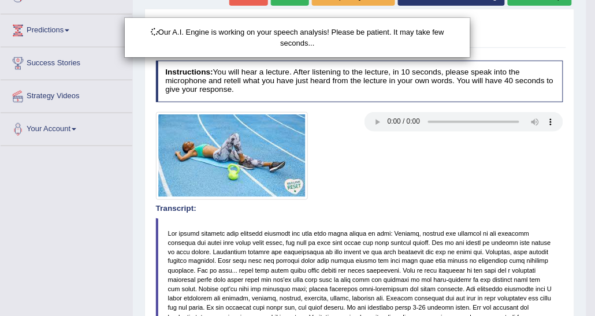
scroll to position [59, 0]
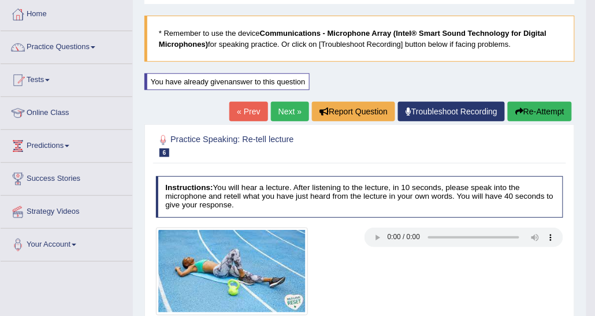
click at [511, 109] on button "Re-Attempt" at bounding box center [540, 112] width 64 height 20
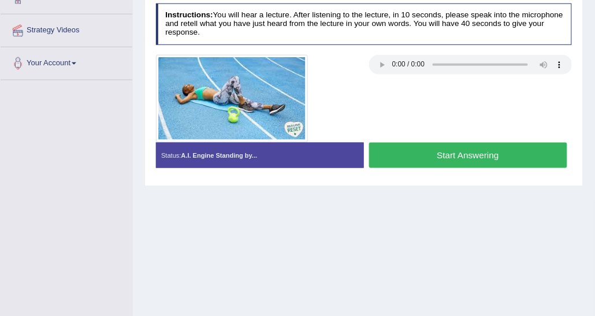
scroll to position [232, 0]
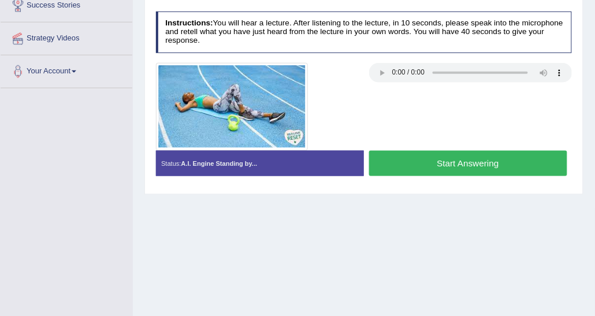
click at [395, 164] on button "Start Answering" at bounding box center [468, 163] width 198 height 25
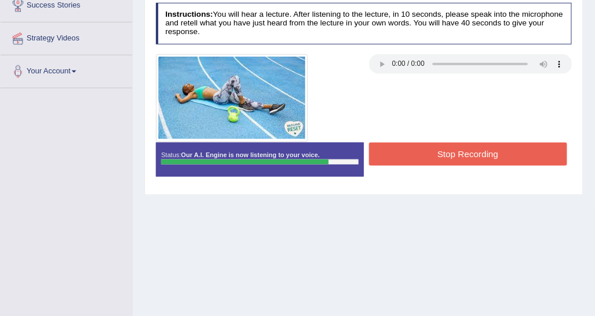
click at [395, 143] on button "Stop Recording" at bounding box center [468, 154] width 198 height 23
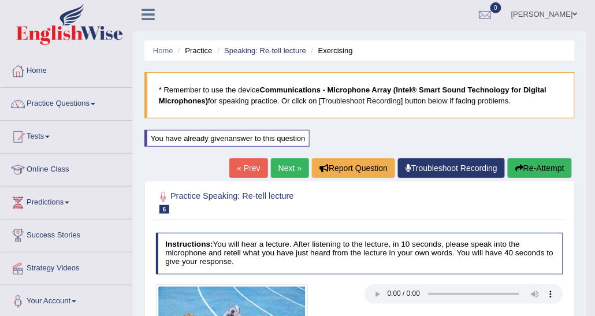
scroll to position [1, 0]
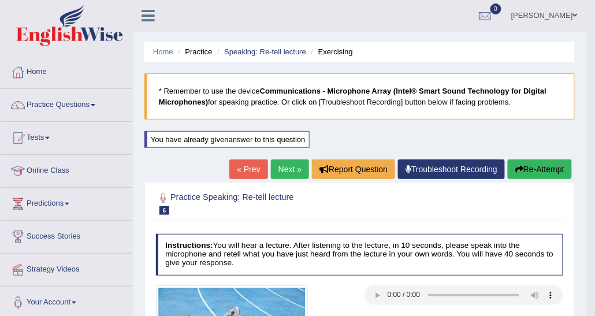
click at [531, 163] on button "Re-Attempt" at bounding box center [540, 169] width 64 height 20
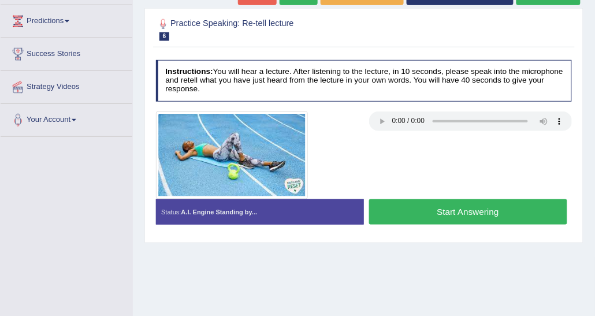
click at [442, 206] on button "Start Answering" at bounding box center [468, 211] width 198 height 25
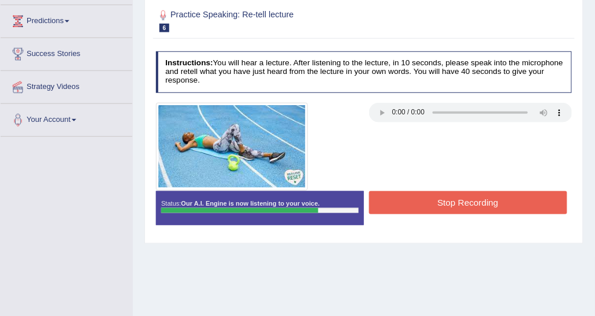
click at [414, 202] on button "Stop Recording" at bounding box center [468, 202] width 198 height 23
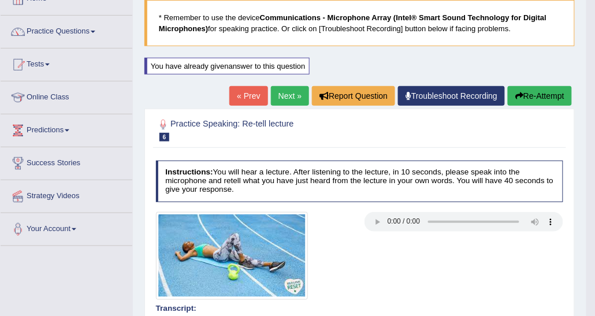
scroll to position [98, 0]
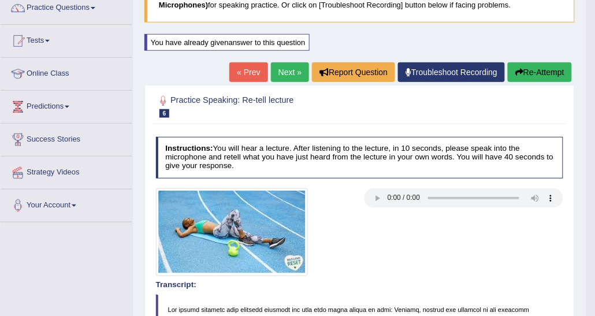
click at [289, 72] on link "Next »" at bounding box center [290, 72] width 38 height 20
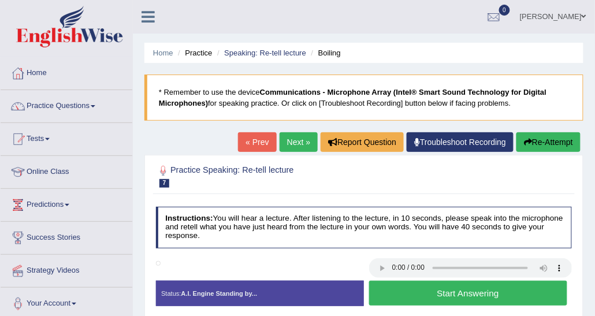
click at [282, 136] on link "Next »" at bounding box center [299, 142] width 38 height 20
